Goal: Task Accomplishment & Management: Use online tool/utility

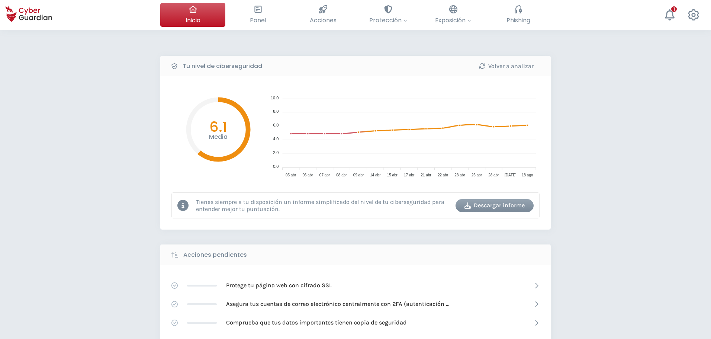
scroll to position [149, 0]
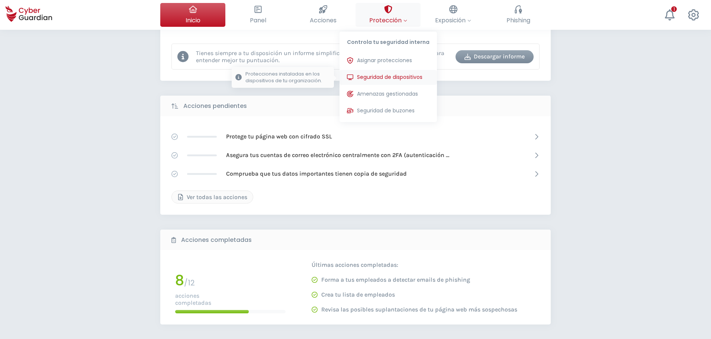
click at [393, 75] on span "Seguridad de dispositivos" at bounding box center [389, 77] width 65 height 8
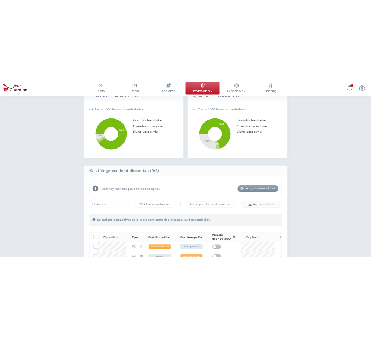
scroll to position [186, 0]
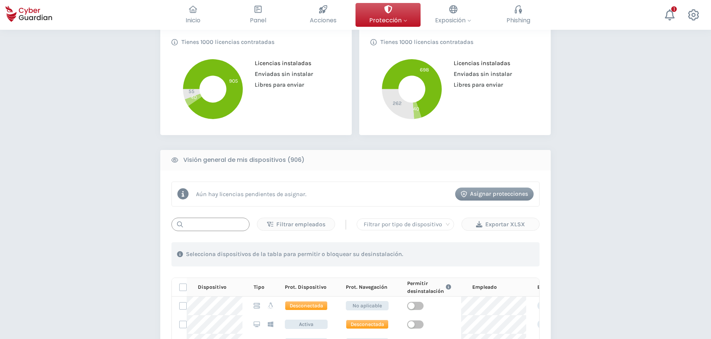
click at [196, 226] on input "text" at bounding box center [210, 223] width 78 height 13
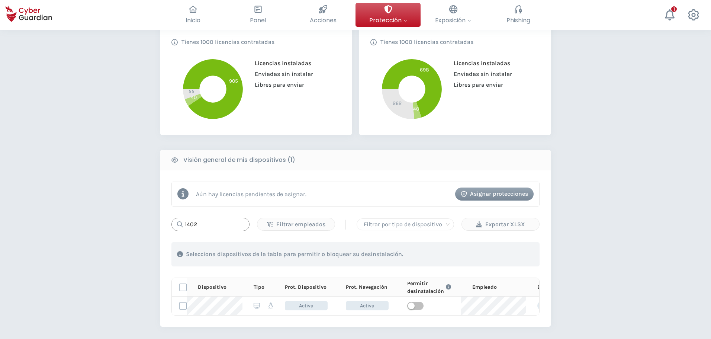
drag, startPoint x: 209, startPoint y: 225, endPoint x: 155, endPoint y: 231, distance: 54.3
click at [155, 231] on div "PROTECCIÓN > Seguridad de dispositivos ¿Cómo funciona? Añade empleados Instala …" at bounding box center [355, 164] width 711 height 641
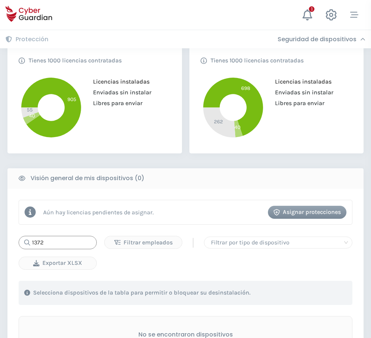
type input "1372"
